Goal: Register for event/course

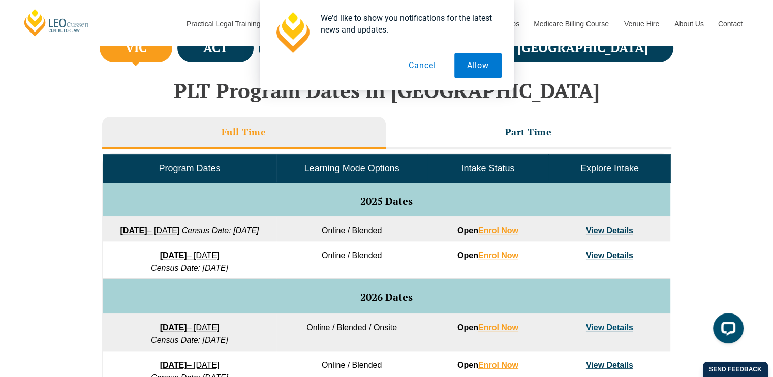
scroll to position [384, 0]
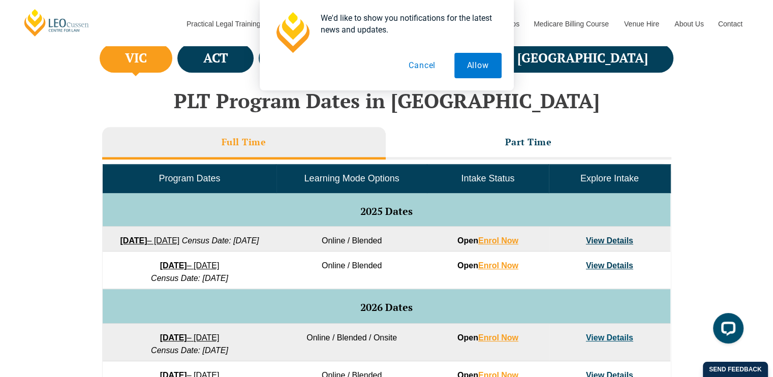
click at [604, 270] on link "View Details" at bounding box center [609, 265] width 47 height 9
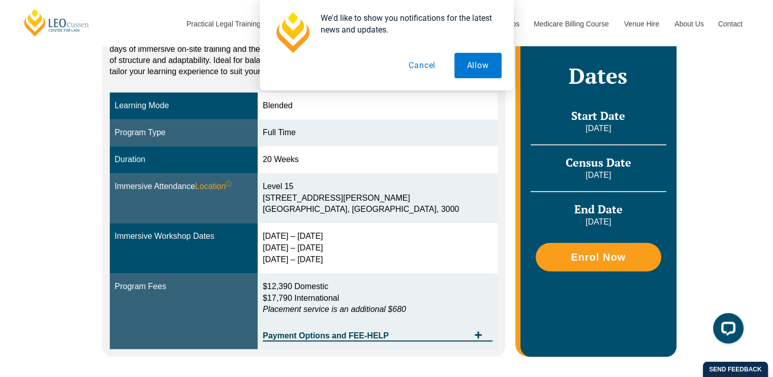
scroll to position [236, 0]
click at [476, 335] on icon "Tabs. Open items with Enter or Space, close with Escape and navigate using the …" at bounding box center [478, 335] width 8 height 8
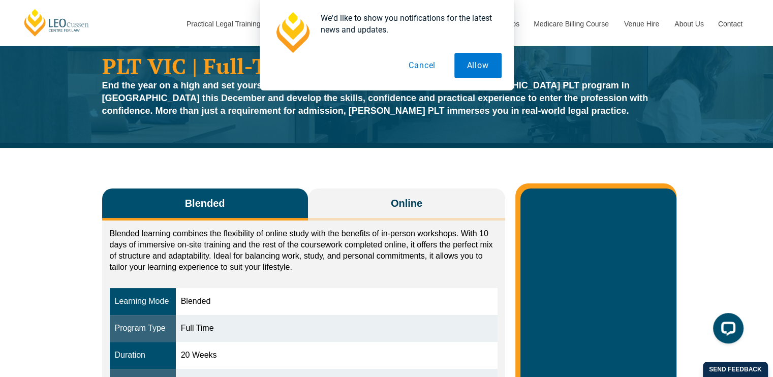
scroll to position [0, 0]
